Goal: Navigation & Orientation: Find specific page/section

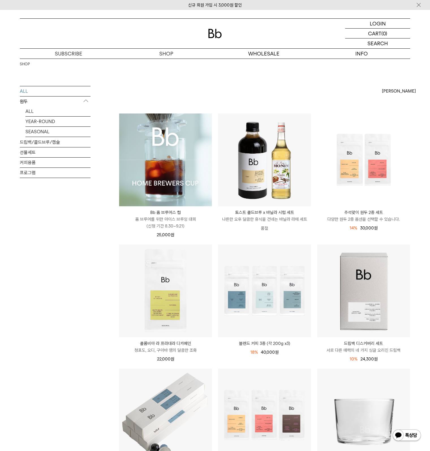
drag, startPoint x: 61, startPoint y: 220, endPoint x: 77, endPoint y: 206, distance: 21.4
click at [61, 220] on div "ALL 원두 ALL YEAR-ROUND SEASONAL 드립백/콜드브루/캡슐 선물세트 커피용품 프로그램" at bounding box center [55, 157] width 71 height 143
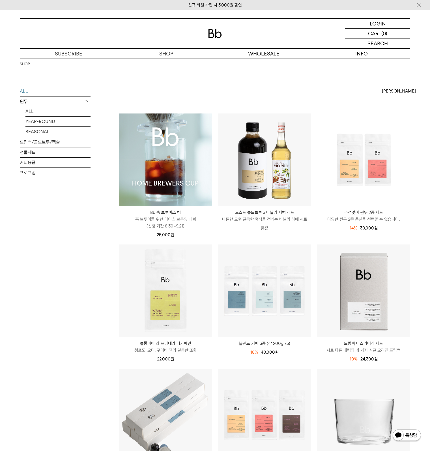
click at [166, 175] on img at bounding box center [165, 159] width 93 height 93
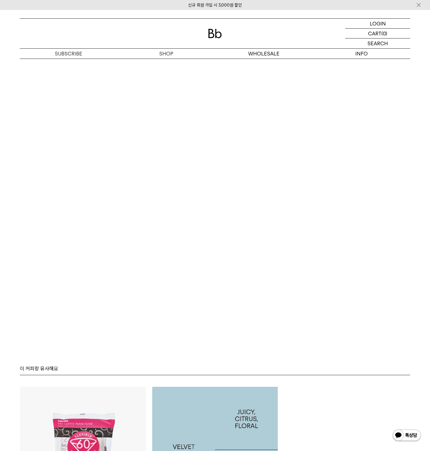
scroll to position [3112, 0]
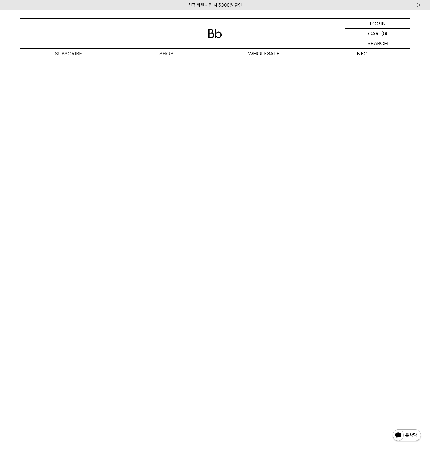
scroll to position [2978, 0]
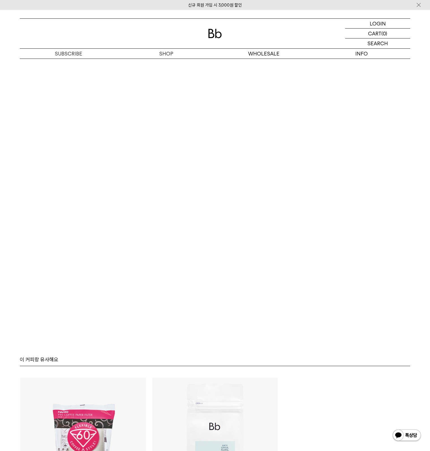
scroll to position [3120, 0]
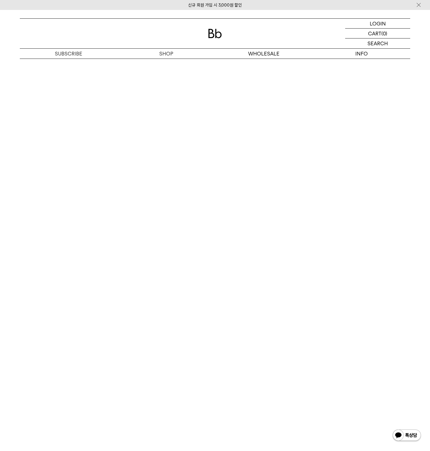
scroll to position [2922, 0]
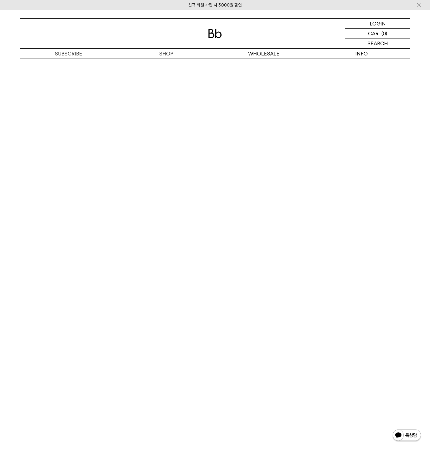
scroll to position [3035, 0]
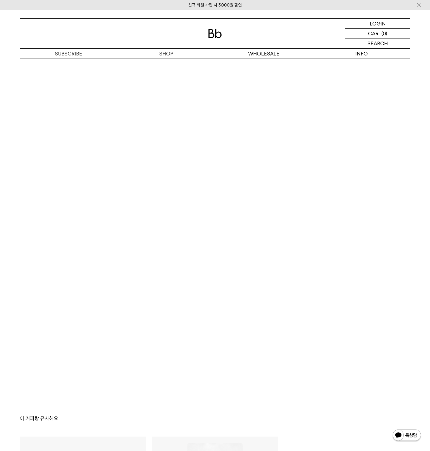
scroll to position [3403, 0]
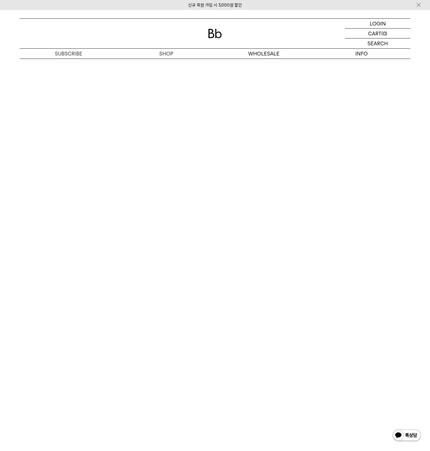
scroll to position [2922, 0]
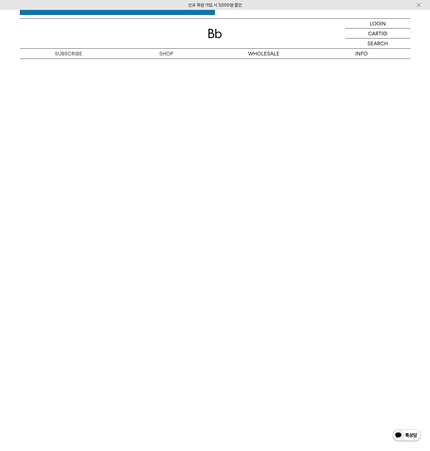
scroll to position [2780, 0]
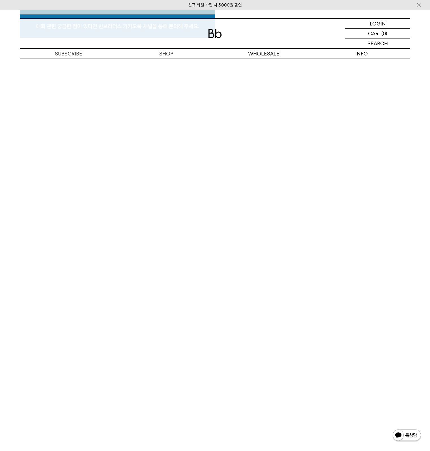
scroll to position [2865, 0]
